Goal: Information Seeking & Learning: Learn about a topic

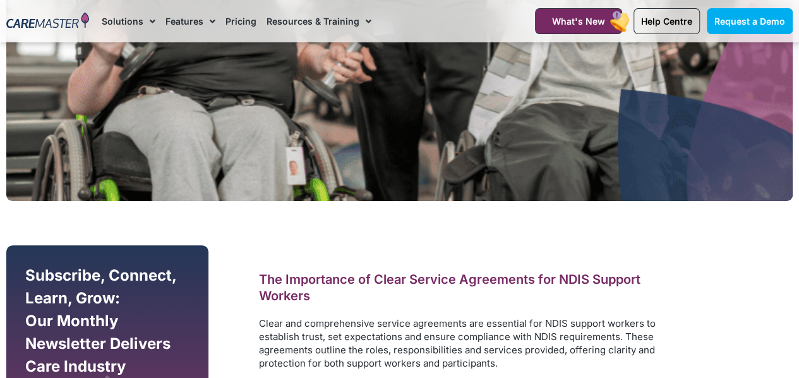
scroll to position [701, 0]
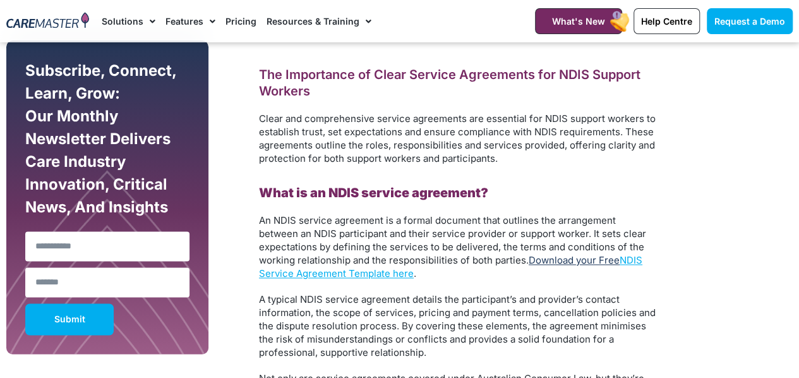
click at [588, 259] on link "Download your Free" at bounding box center [573, 260] width 91 height 12
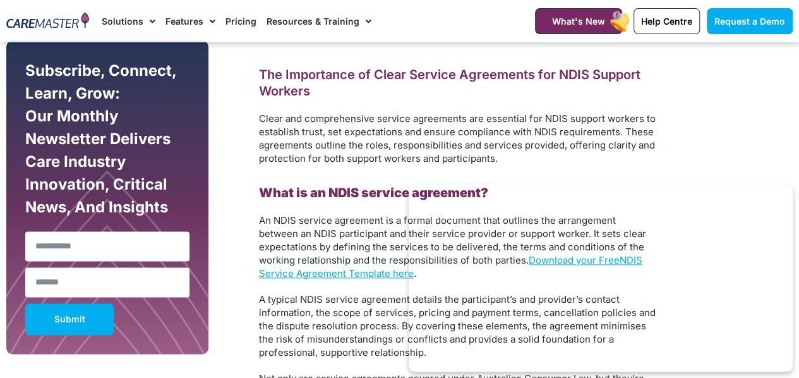
click at [319, 18] on link "Resources & Training" at bounding box center [318, 21] width 105 height 42
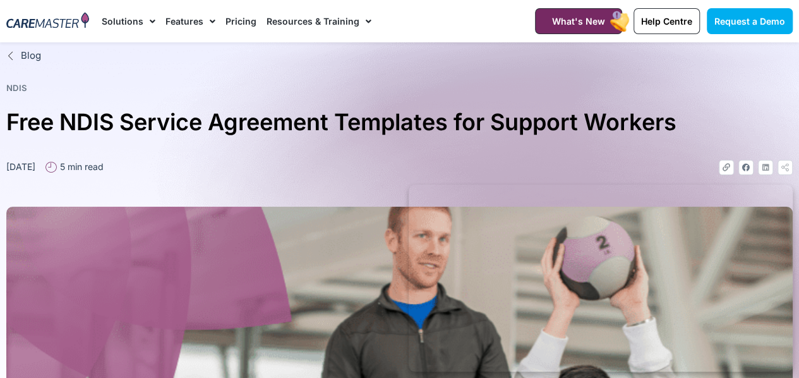
click at [321, 18] on link "Resources & Training" at bounding box center [318, 21] width 105 height 42
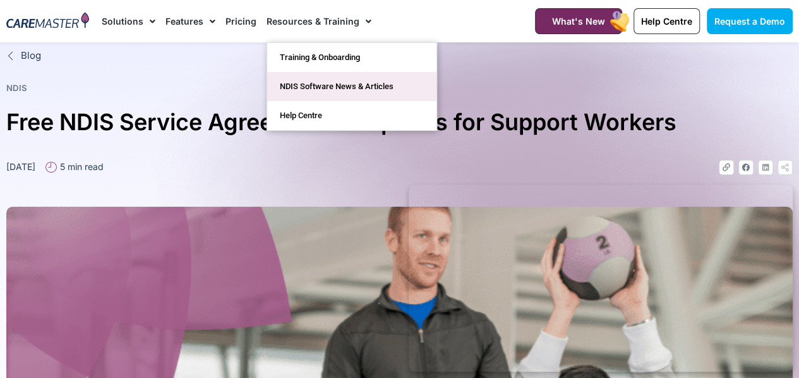
click at [349, 79] on link "NDIS Software News & Articles" at bounding box center [351, 86] width 169 height 29
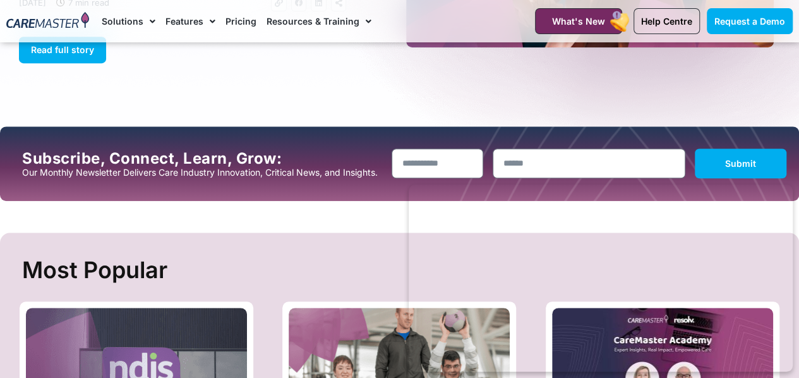
scroll to position [285, 0]
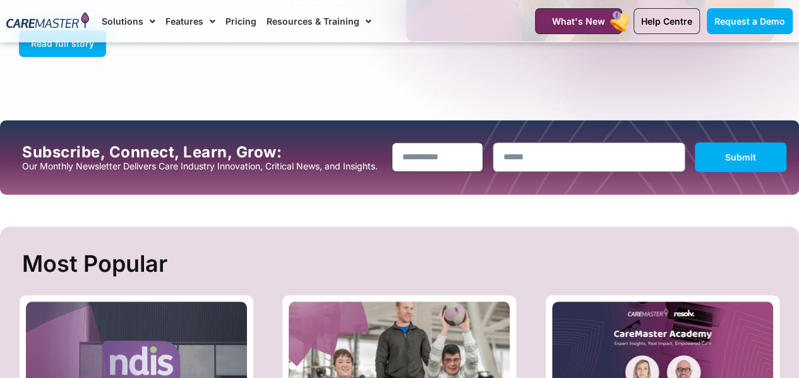
click at [447, 161] on input "Name" at bounding box center [437, 157] width 92 height 30
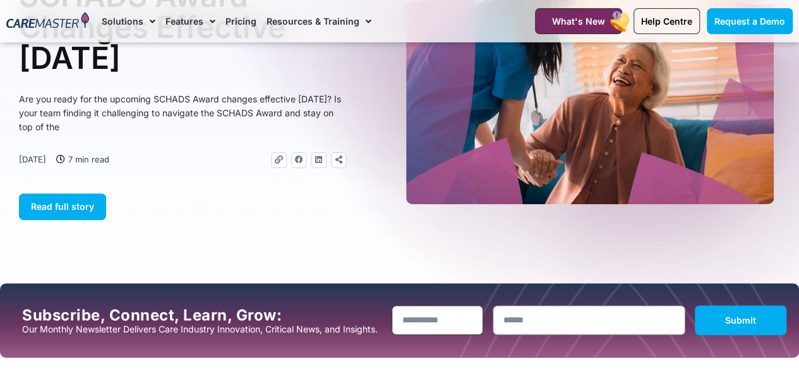
scroll to position [0, 0]
